Goal: Find specific page/section: Find specific page/section

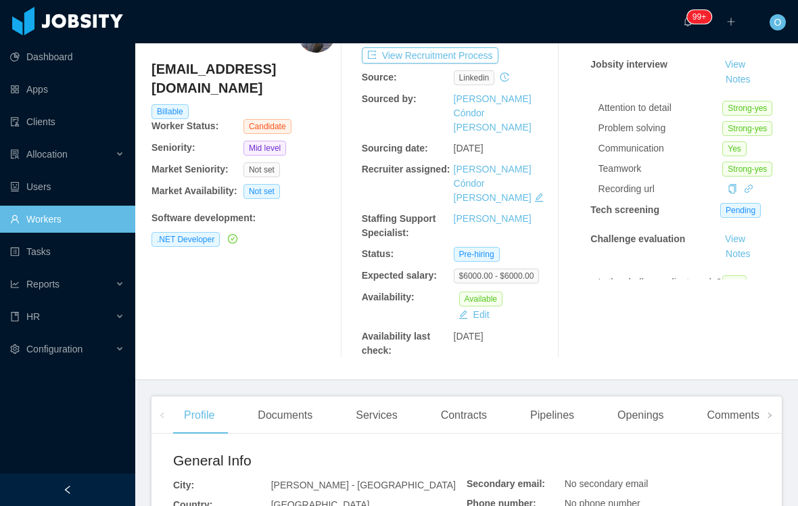
scroll to position [129, 0]
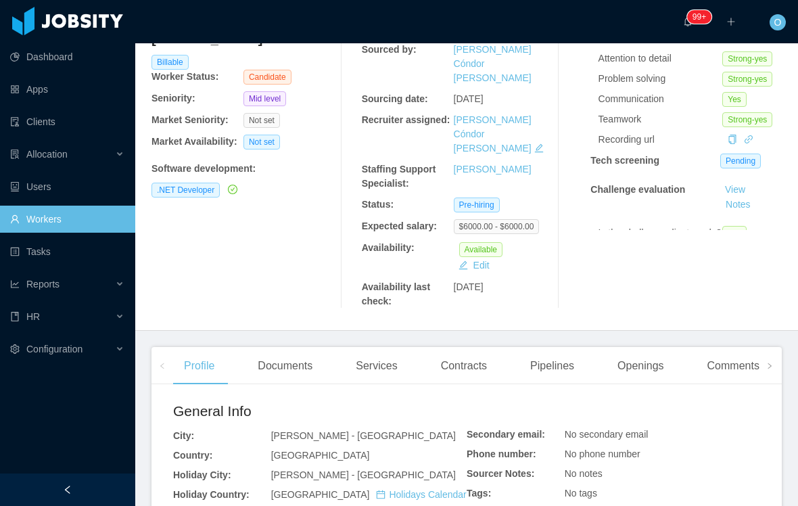
click at [655, 347] on div "Openings" at bounding box center [640, 366] width 68 height 38
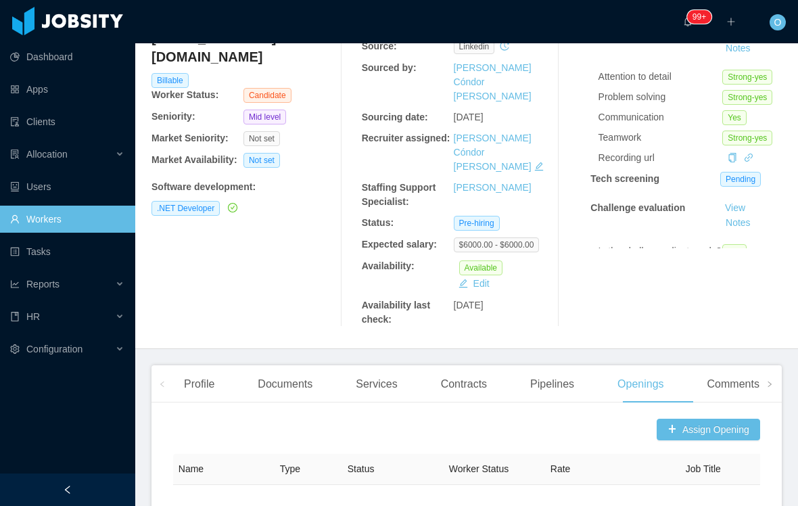
scroll to position [135, 0]
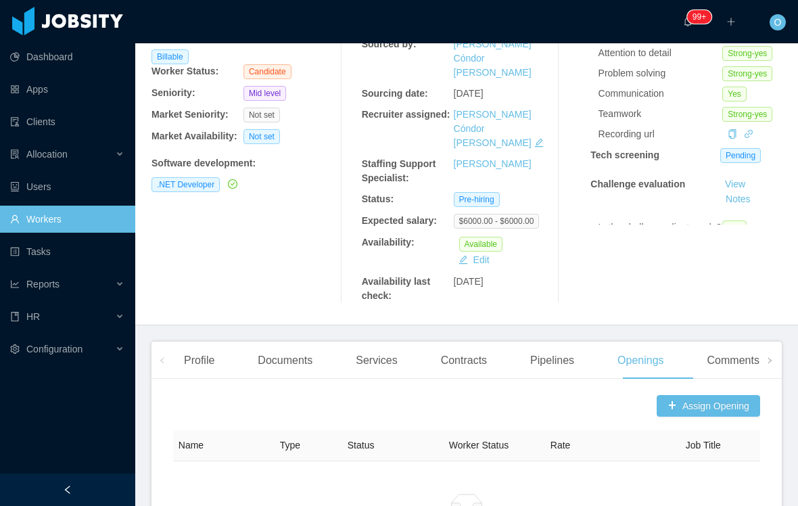
click at [766, 352] on span at bounding box center [769, 360] width 8 height 16
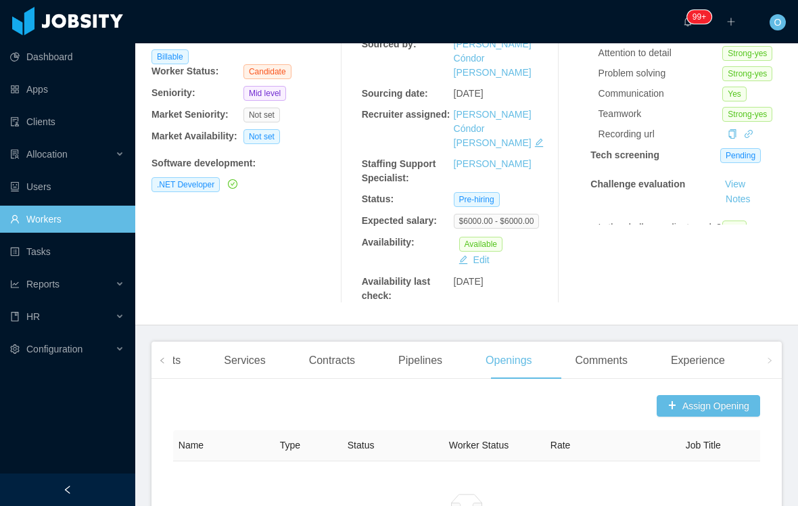
click at [735, 341] on div "Experience" at bounding box center [698, 360] width 76 height 38
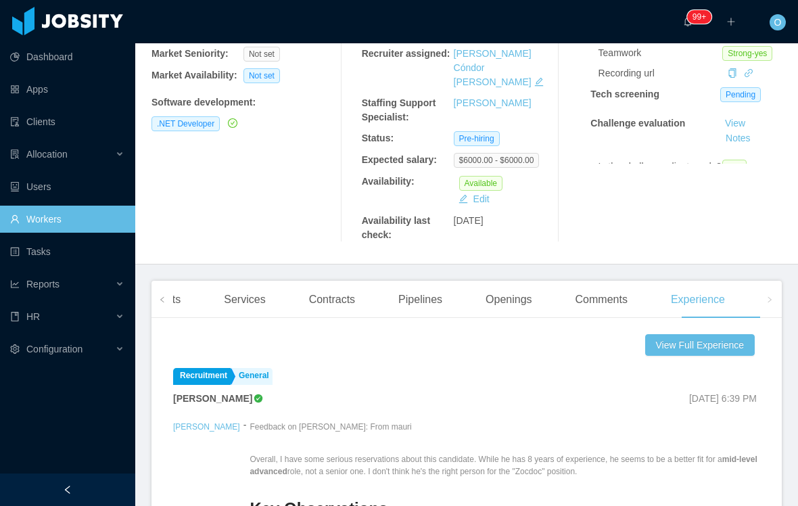
scroll to position [189, 0]
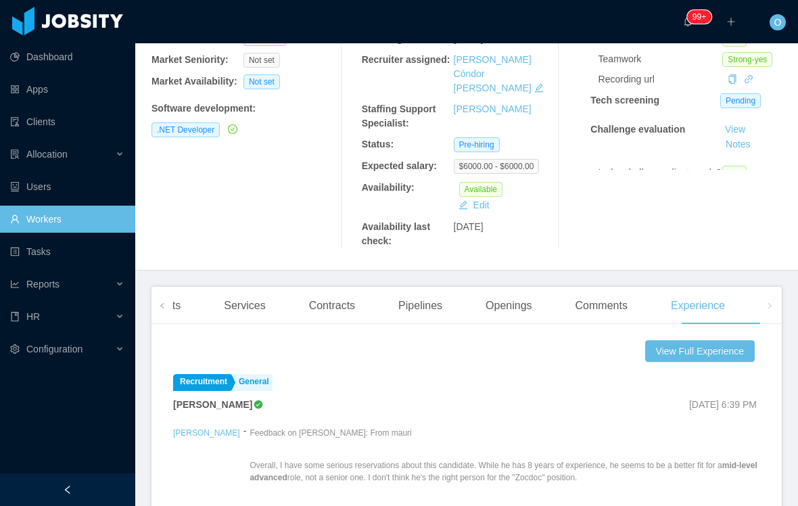
click at [161, 302] on icon "icon: left" at bounding box center [162, 305] width 7 height 7
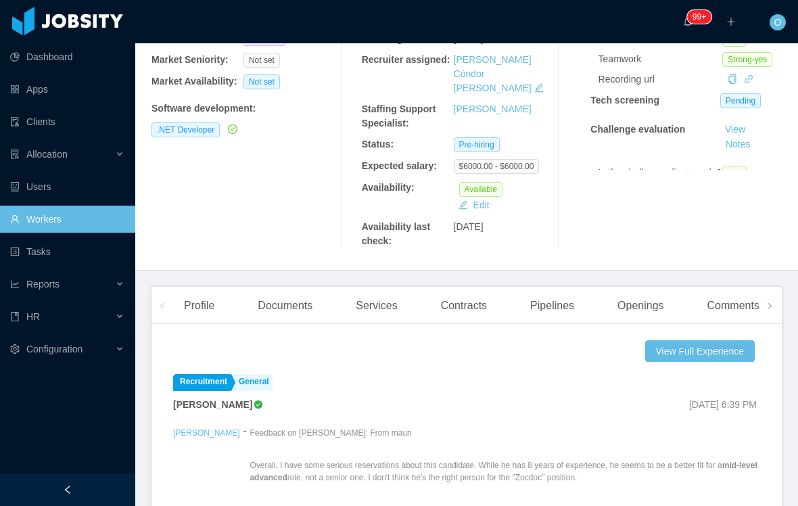
click at [206, 287] on div "Profile" at bounding box center [199, 306] width 52 height 38
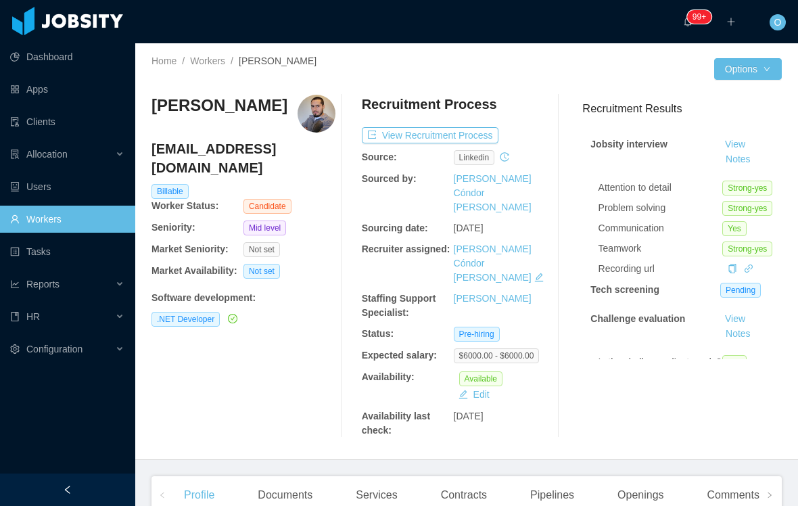
click at [424, 139] on button "View Recruitment Process" at bounding box center [430, 135] width 137 height 16
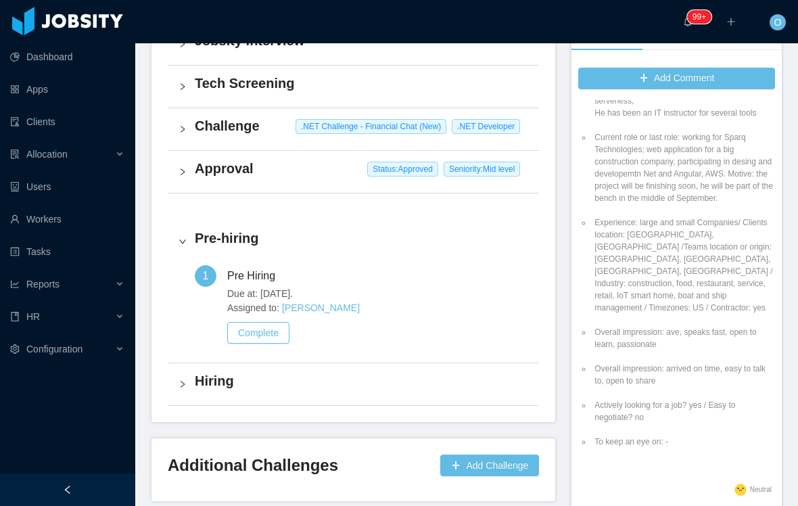
scroll to position [1068, 0]
